Goal: Task Accomplishment & Management: Manage account settings

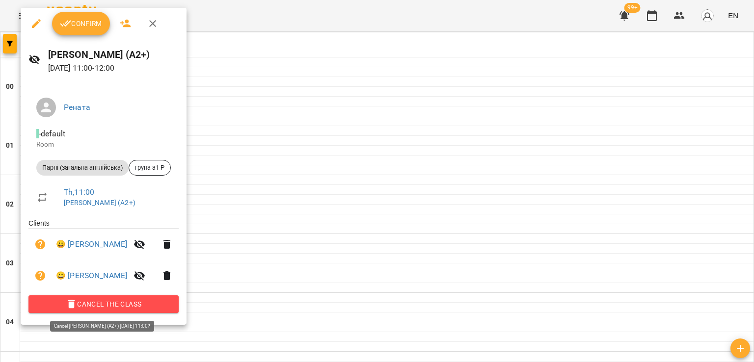
click at [131, 305] on span "Cancel the class" at bounding box center [103, 305] width 135 height 12
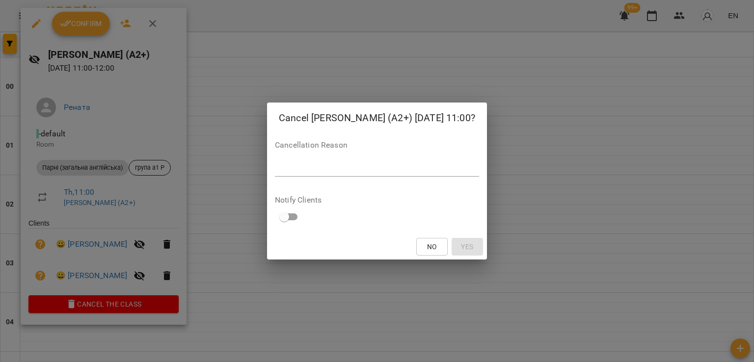
click at [399, 163] on div "*" at bounding box center [377, 169] width 204 height 16
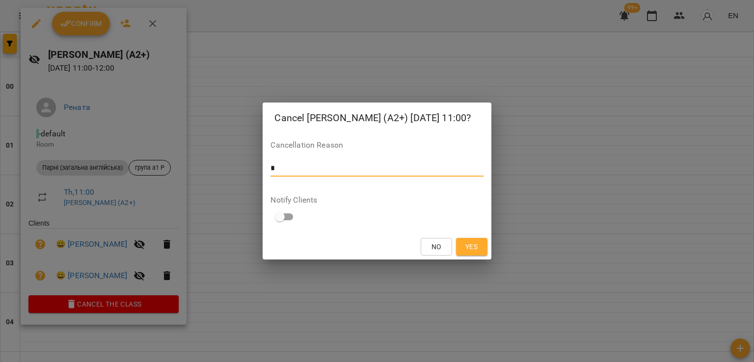
type textarea "*"
click at [469, 249] on span "Yes" at bounding box center [471, 247] width 12 height 12
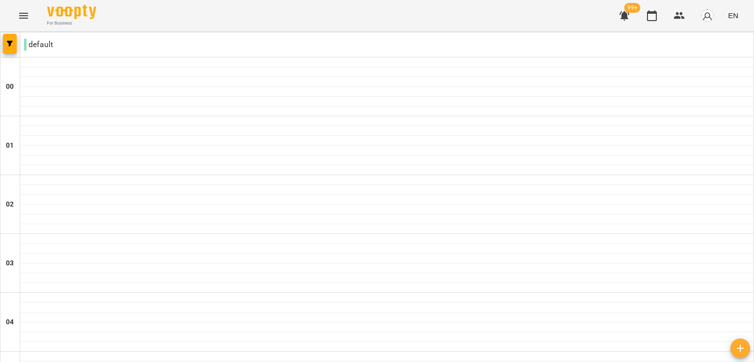
scroll to position [744, 0]
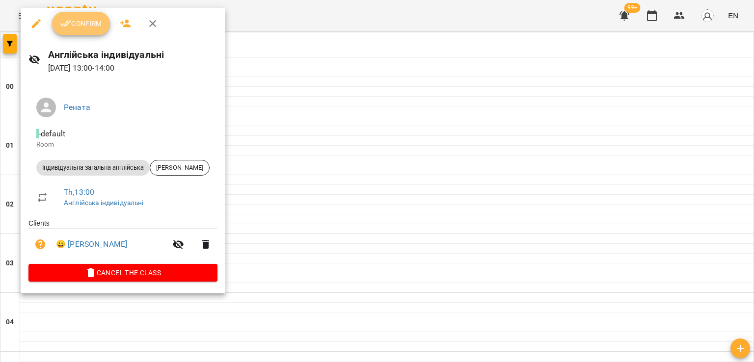
click at [101, 28] on span "Confirm" at bounding box center [81, 24] width 42 height 12
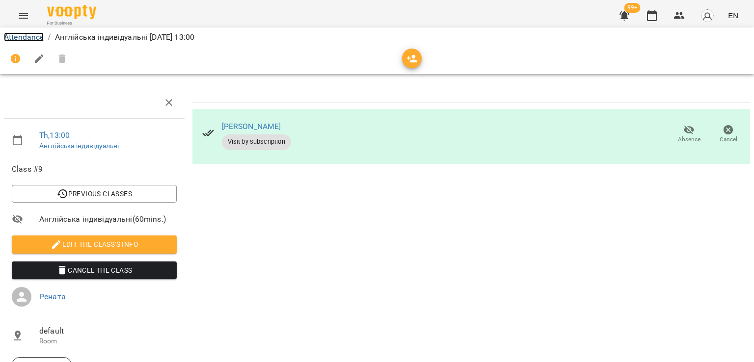
click at [26, 39] on link "Attendance" at bounding box center [24, 36] width 40 height 9
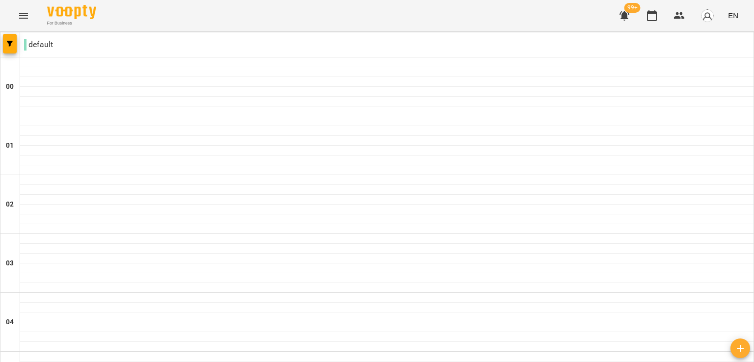
scroll to position [821, 0]
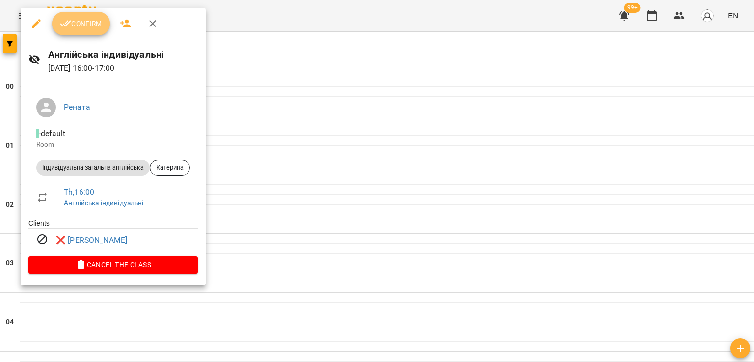
click at [75, 29] on button "Confirm" at bounding box center [81, 24] width 58 height 24
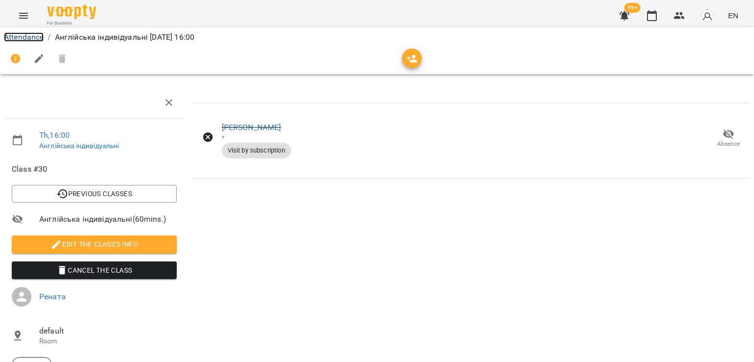
click at [19, 38] on link "Attendance" at bounding box center [24, 36] width 40 height 9
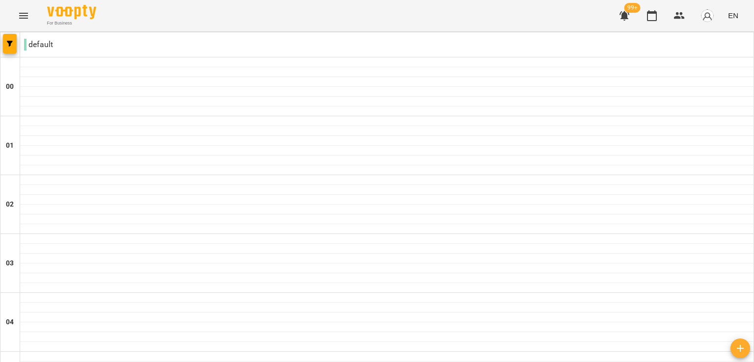
scroll to position [846, 0]
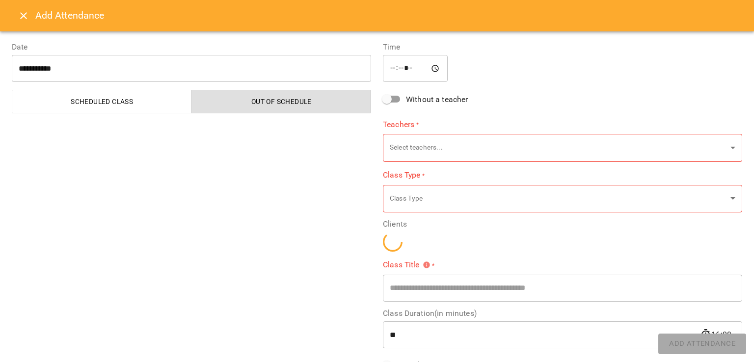
type input "**********"
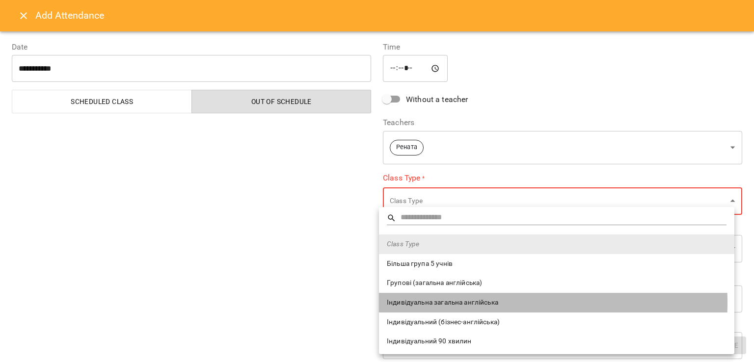
click at [448, 303] on span "Індивідуальна загальна англійська" at bounding box center [557, 303] width 340 height 10
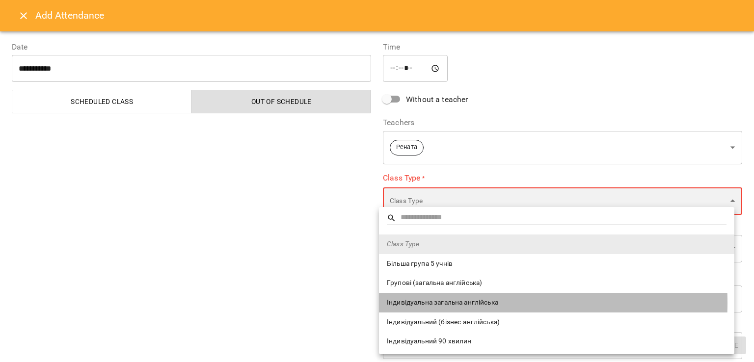
type input "**********"
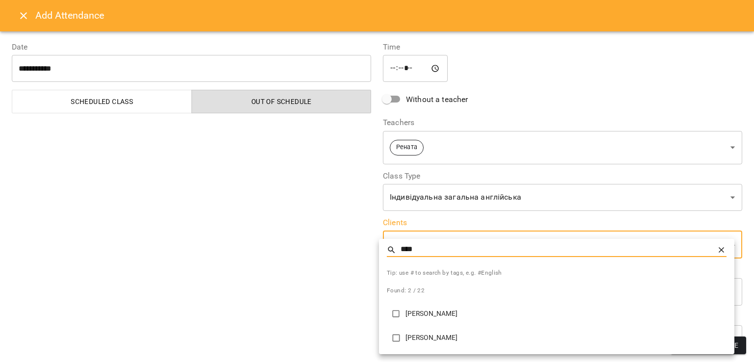
type input "****"
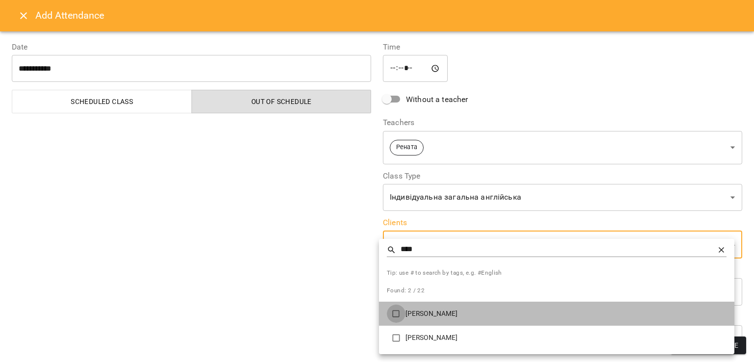
type input "**********"
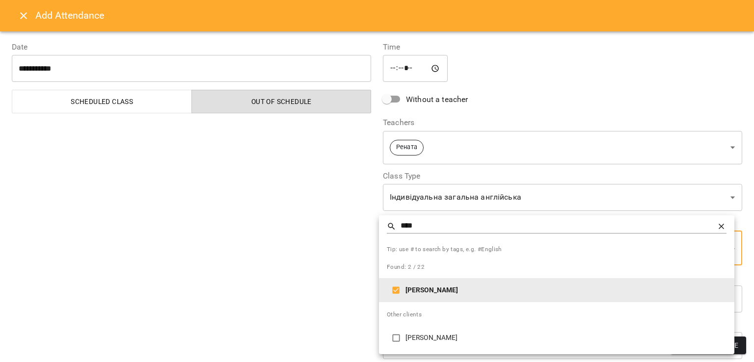
click at [269, 284] on div at bounding box center [377, 181] width 754 height 362
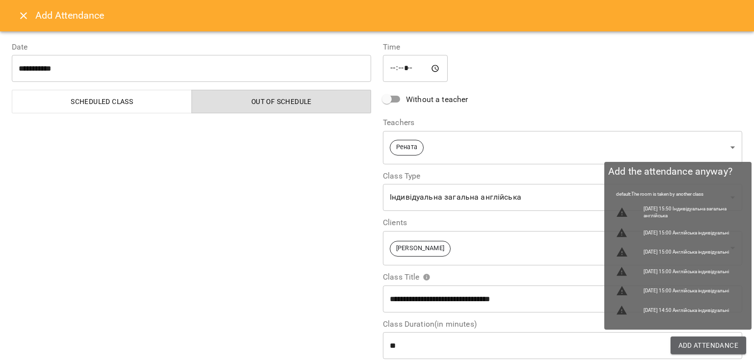
click at [684, 347] on span "Add Attendance" at bounding box center [709, 346] width 60 height 12
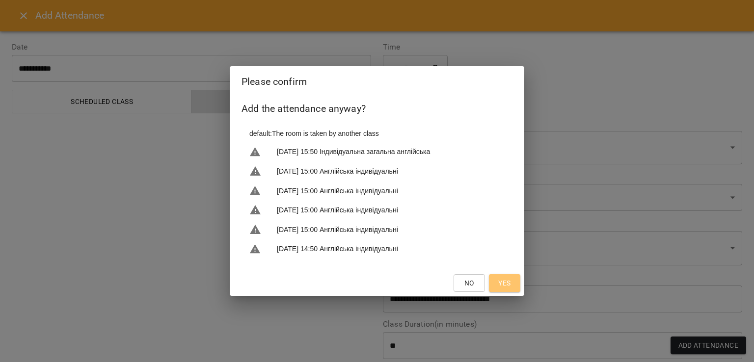
click at [498, 285] on span "Yes" at bounding box center [505, 283] width 16 height 12
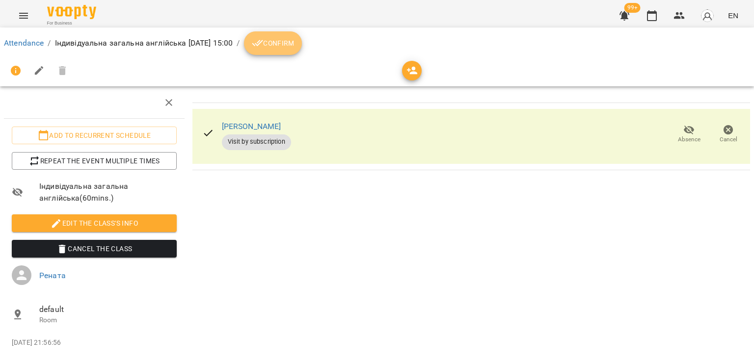
click at [264, 39] on icon "breadcrumb" at bounding box center [258, 43] width 12 height 12
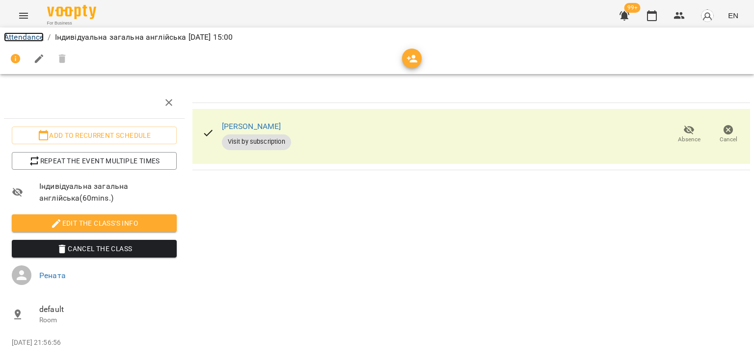
click at [30, 38] on link "Attendance" at bounding box center [24, 36] width 40 height 9
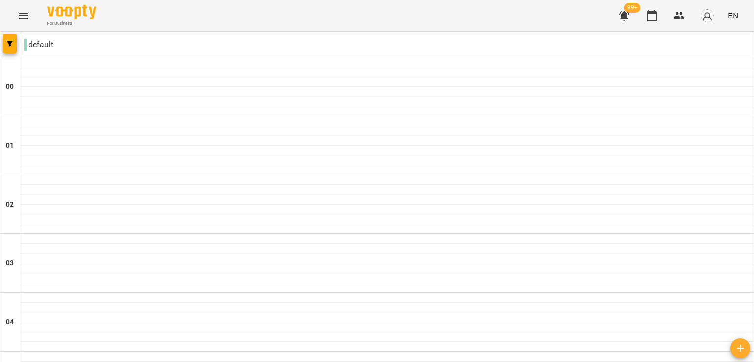
scroll to position [978, 0]
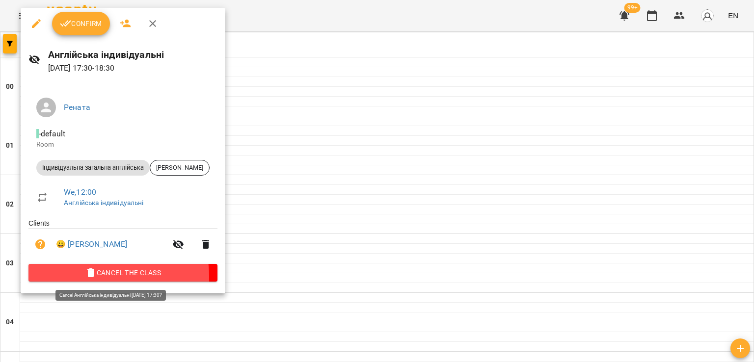
click at [95, 278] on span "Cancel the class" at bounding box center [122, 273] width 173 height 12
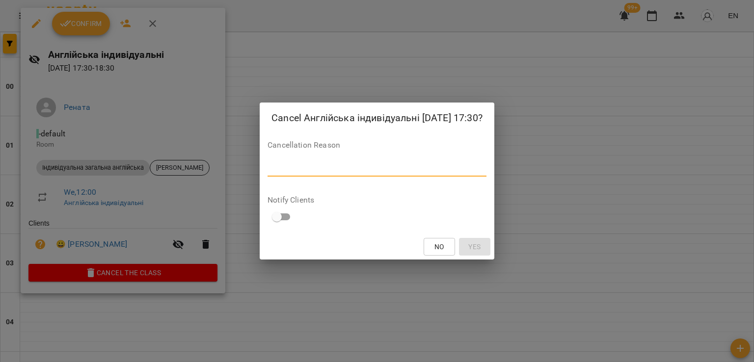
click at [308, 164] on textarea at bounding box center [377, 168] width 219 height 9
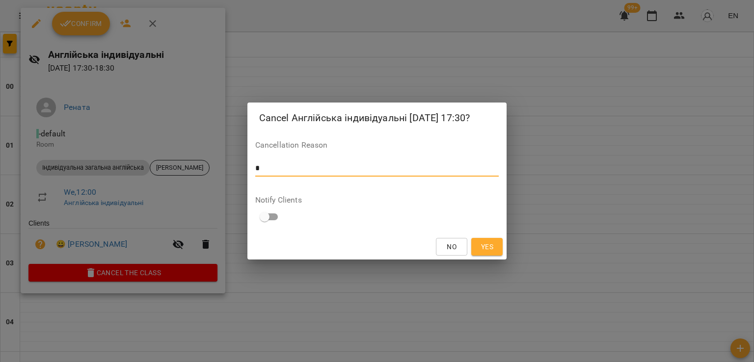
type textarea "*"
click at [490, 243] on span "Yes" at bounding box center [487, 247] width 12 height 12
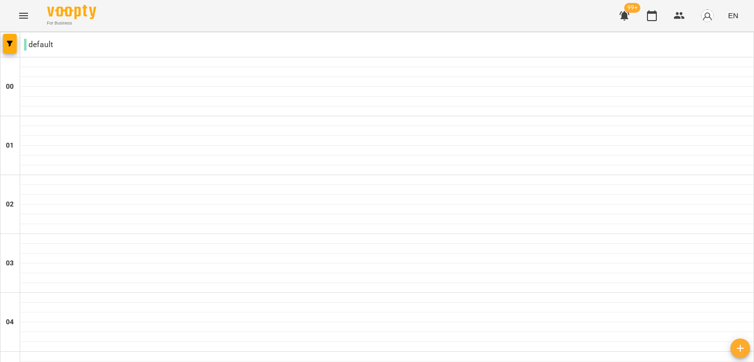
scroll to position [1104, 0]
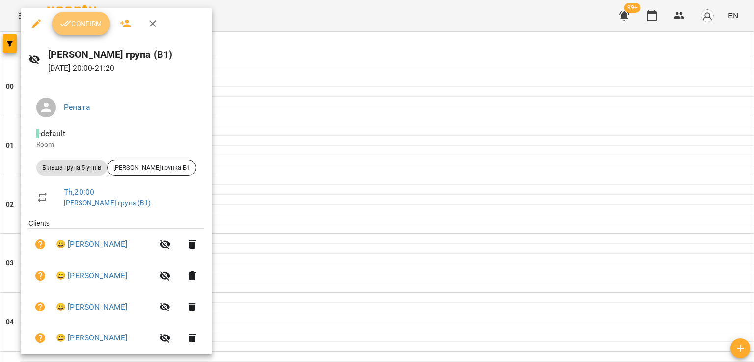
click at [97, 18] on span "Confirm" at bounding box center [81, 24] width 42 height 12
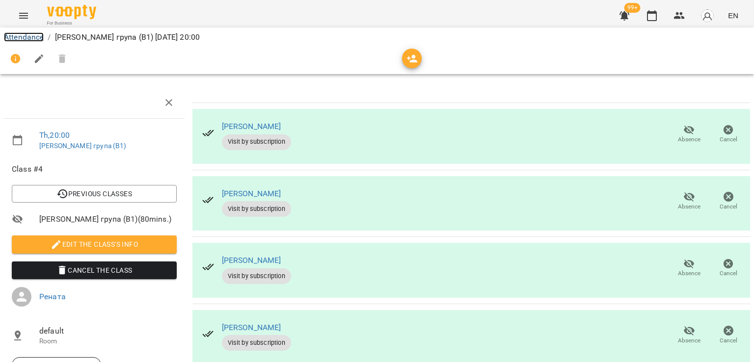
click at [30, 36] on link "Attendance" at bounding box center [24, 36] width 40 height 9
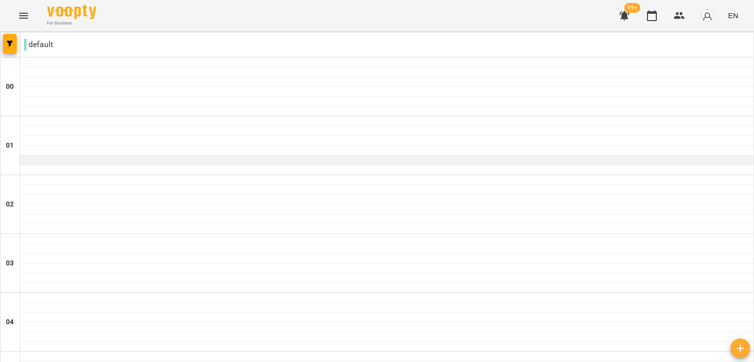
scroll to position [1116, 0]
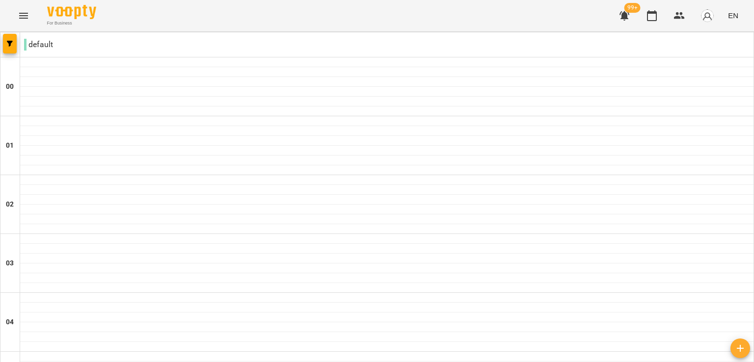
type input "**********"
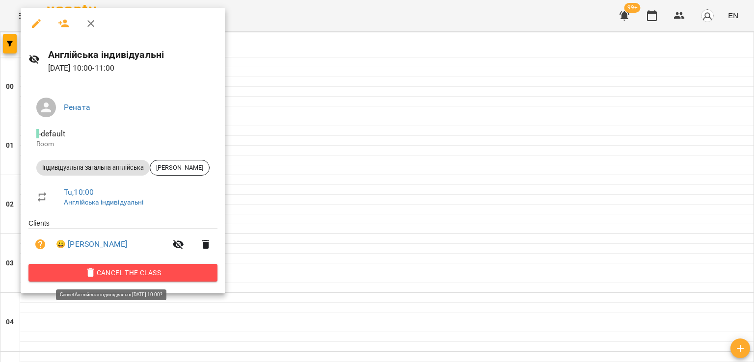
click at [145, 269] on span "Cancel the class" at bounding box center [122, 273] width 173 height 12
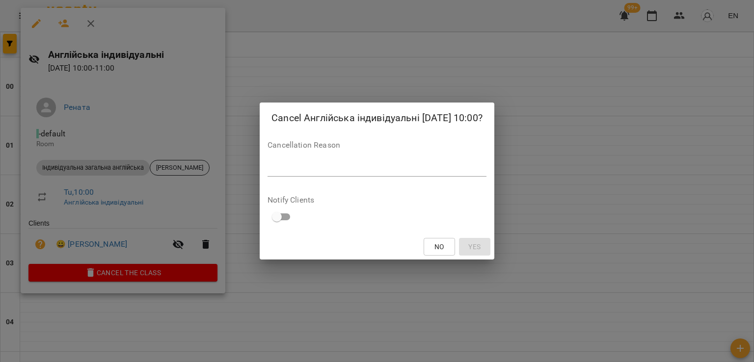
click at [307, 161] on div "*" at bounding box center [377, 169] width 219 height 16
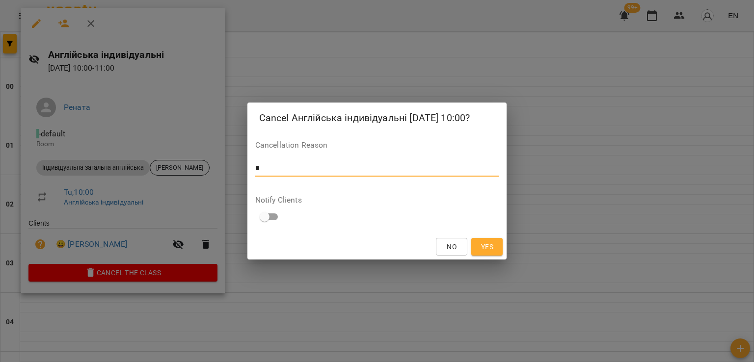
type textarea "*"
click at [491, 251] on span "Yes" at bounding box center [487, 247] width 12 height 12
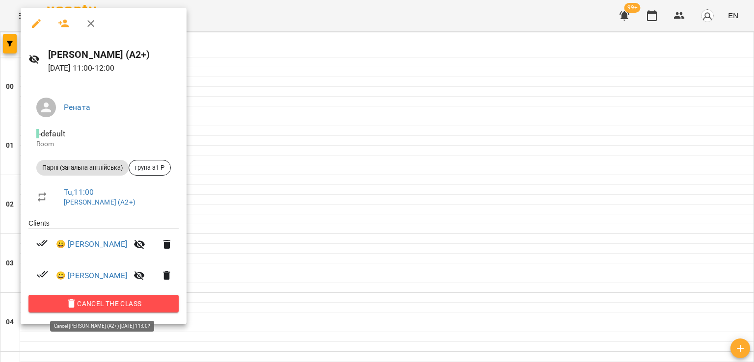
click at [74, 297] on button "Cancel the class" at bounding box center [103, 304] width 150 height 18
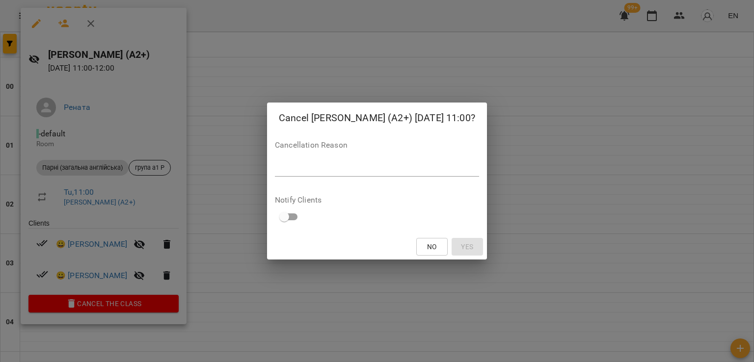
click at [310, 176] on div "*" at bounding box center [377, 169] width 204 height 16
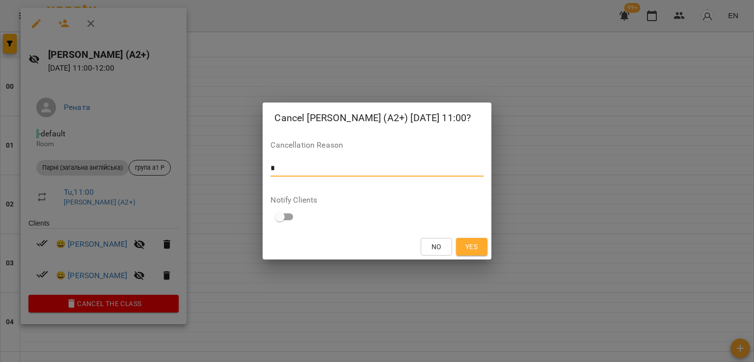
type textarea "*"
click at [473, 249] on span "Yes" at bounding box center [471, 247] width 12 height 12
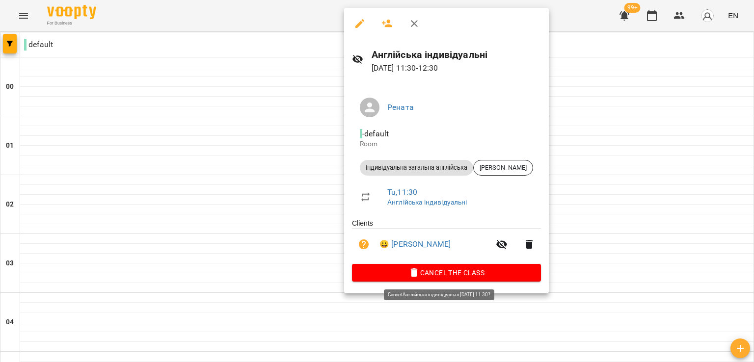
click at [374, 278] on span "Cancel the class" at bounding box center [446, 273] width 173 height 12
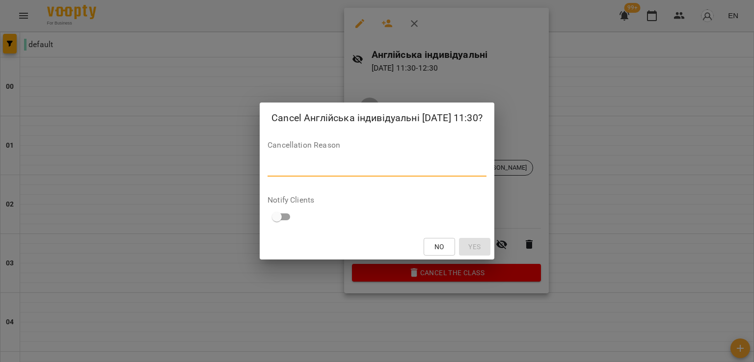
click at [272, 164] on textarea at bounding box center [377, 168] width 219 height 9
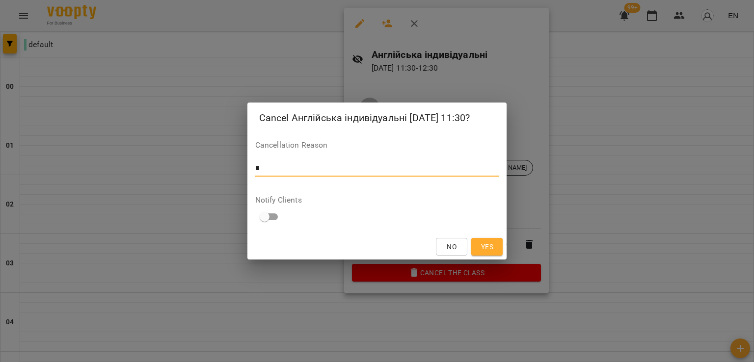
type textarea "*"
click at [485, 248] on span "Yes" at bounding box center [487, 247] width 12 height 12
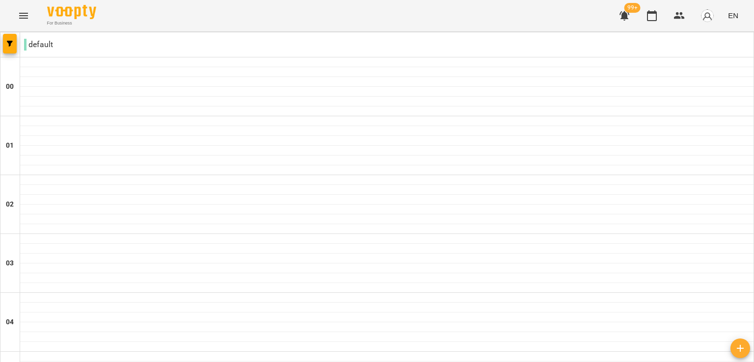
scroll to position [906, 0]
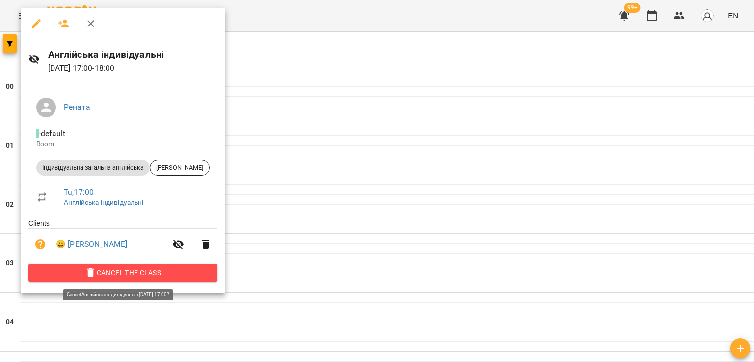
click at [129, 279] on span "Cancel the class" at bounding box center [122, 273] width 173 height 12
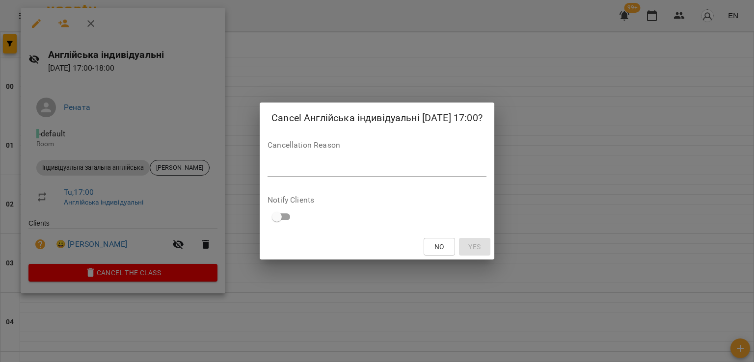
click at [346, 175] on div "*" at bounding box center [377, 169] width 219 height 16
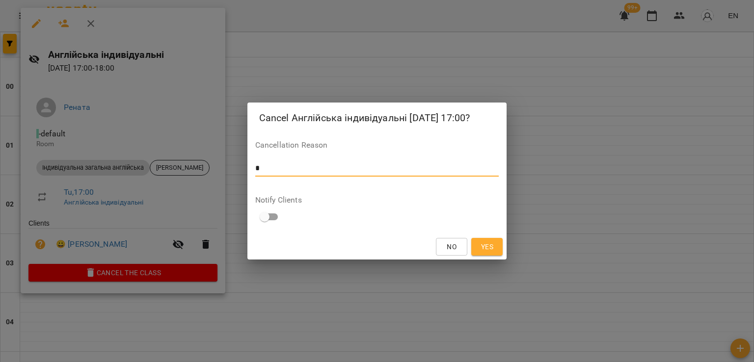
type textarea "*"
click at [489, 253] on button "Yes" at bounding box center [486, 247] width 31 height 18
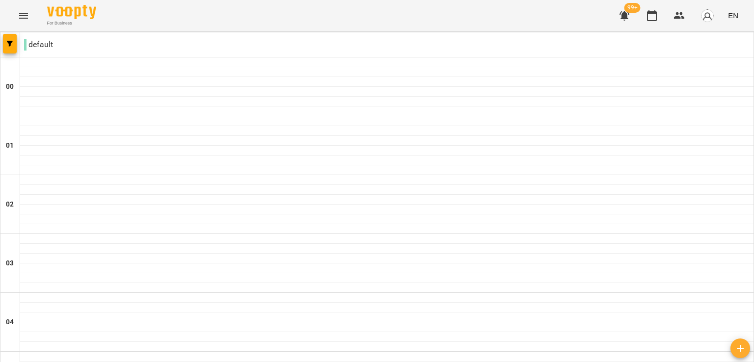
scroll to position [1116, 0]
